Goal: Transaction & Acquisition: Purchase product/service

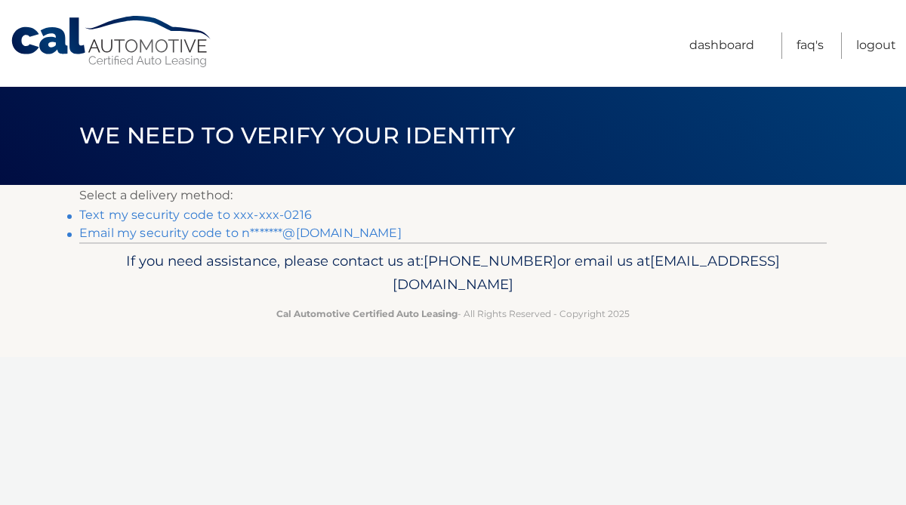
click at [276, 214] on link "Text my security code to xxx-xxx-0216" at bounding box center [195, 215] width 233 height 14
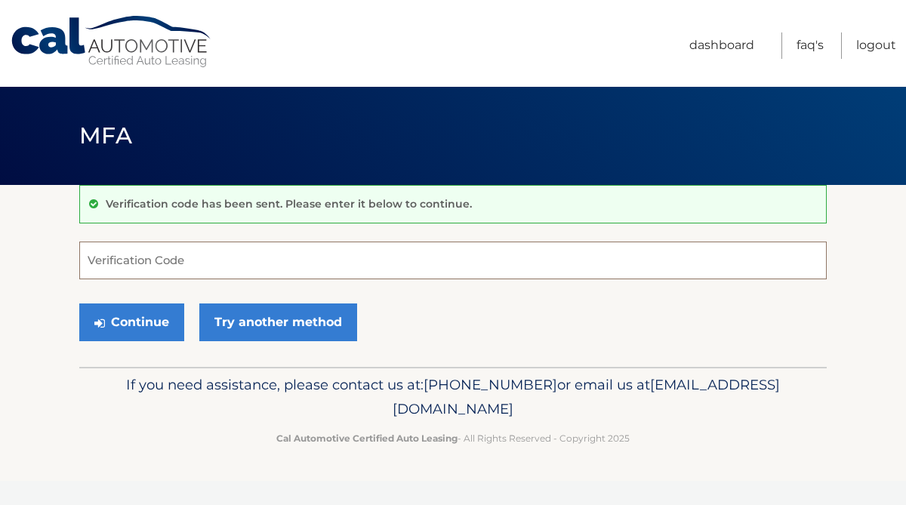
click at [220, 262] on input "Verification Code" at bounding box center [453, 261] width 748 height 38
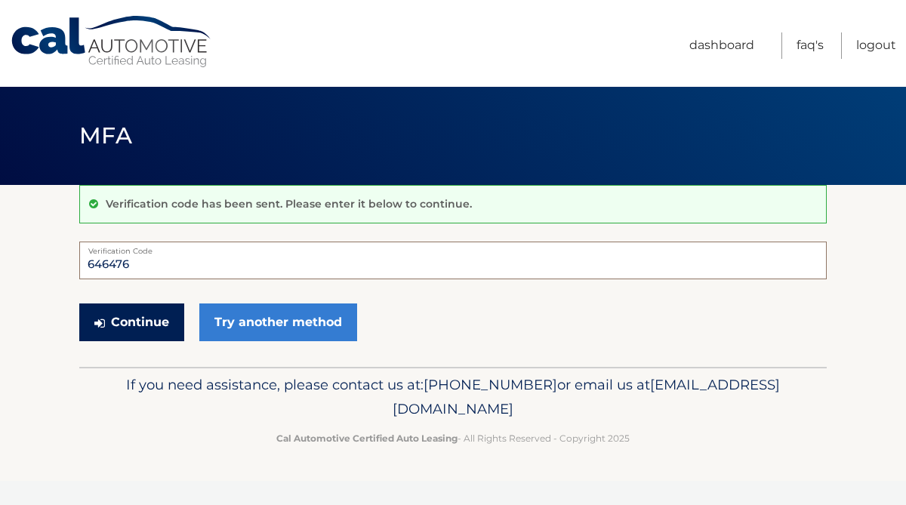
type input "646476"
click at [137, 320] on button "Continue" at bounding box center [131, 323] width 105 height 38
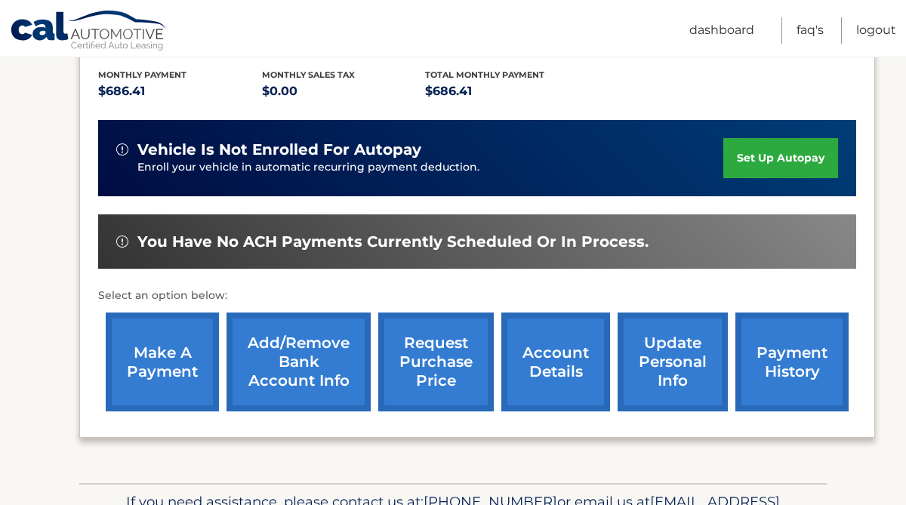
scroll to position [325, 0]
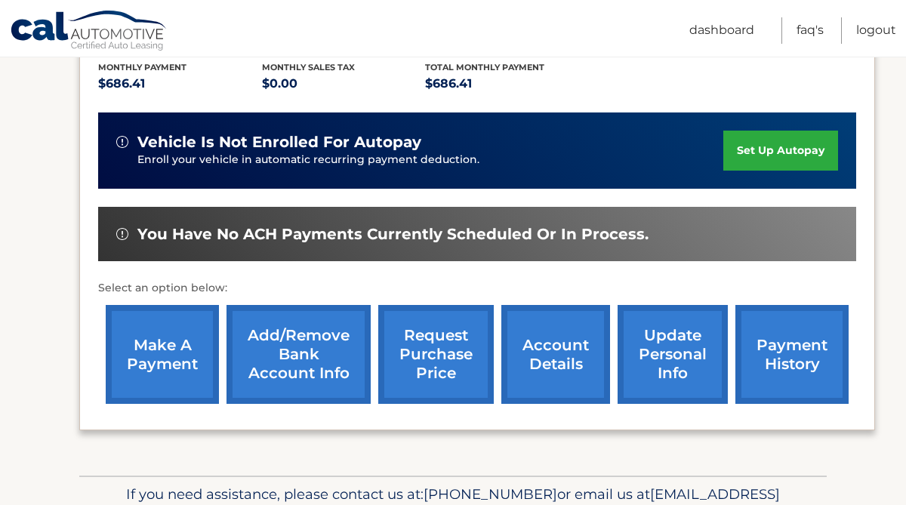
click at [156, 346] on link "make a payment" at bounding box center [162, 354] width 113 height 99
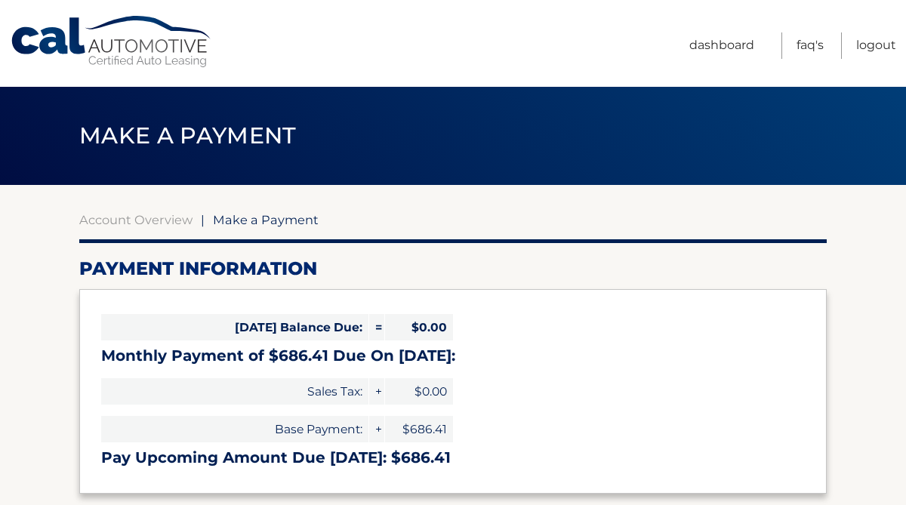
select select "ZjdhMDQ0MGEtYzk4Zi00ZWM2LWJjOGYtNTcxZTU5NDY2NjUw"
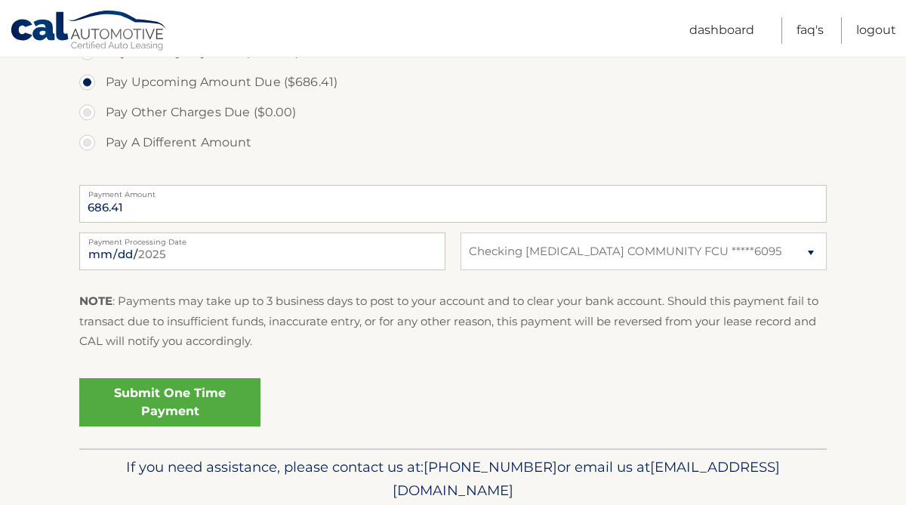
scroll to position [529, 0]
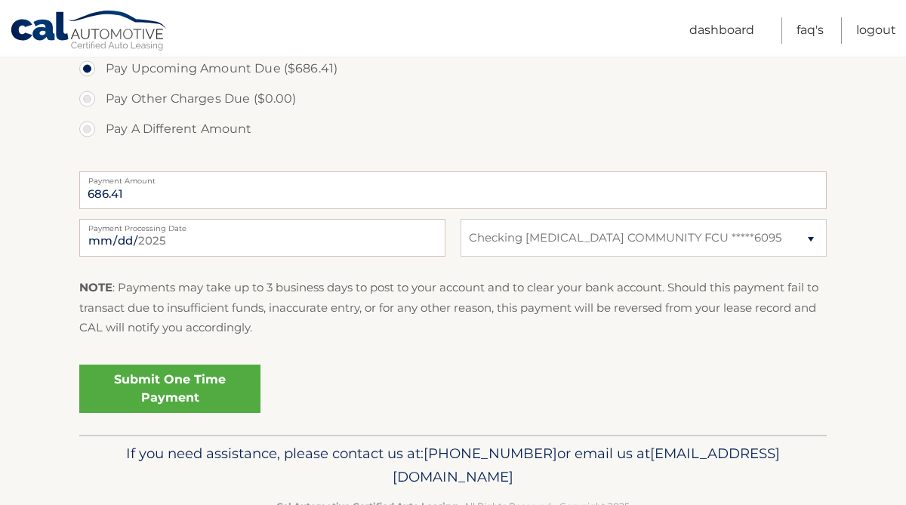
click at [193, 381] on link "Submit One Time Payment" at bounding box center [169, 389] width 181 height 48
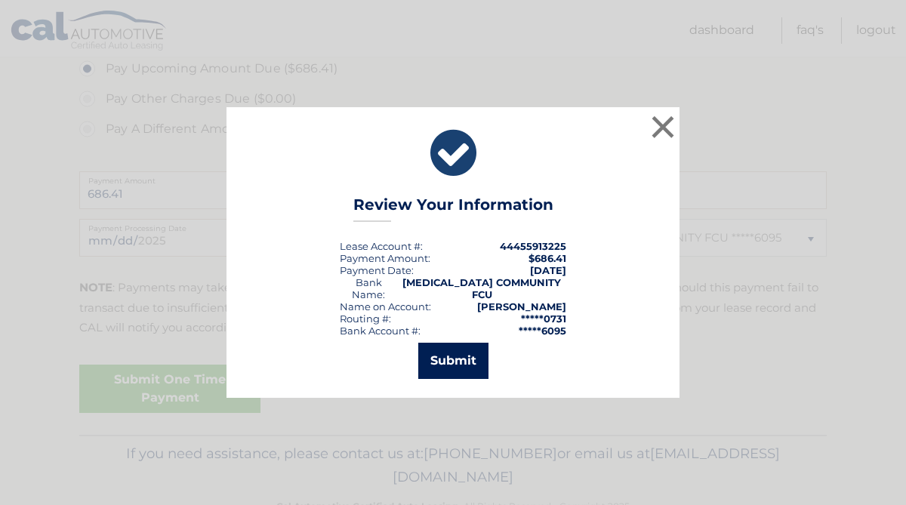
click at [449, 353] on button "Submit" at bounding box center [453, 361] width 70 height 36
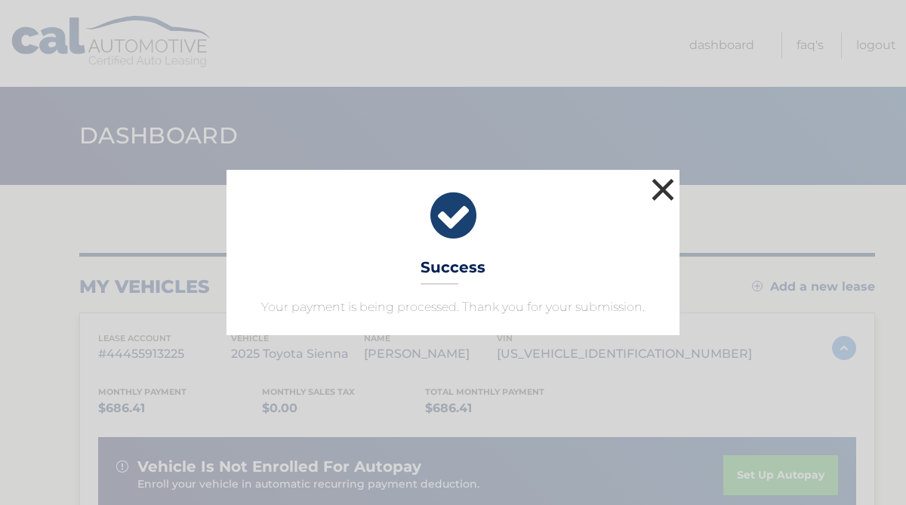
click at [662, 186] on button "×" at bounding box center [663, 189] width 30 height 30
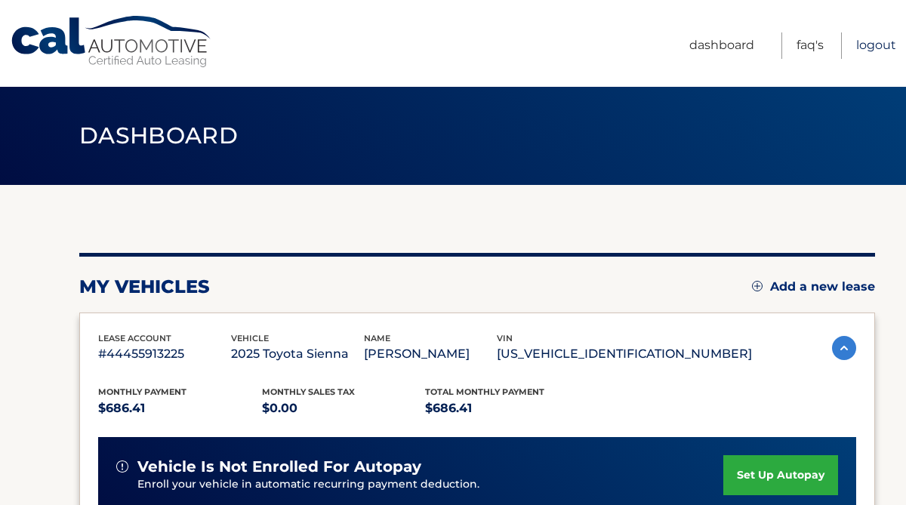
click at [867, 47] on link "Logout" at bounding box center [876, 45] width 40 height 26
